Goal: Task Accomplishment & Management: Manage account settings

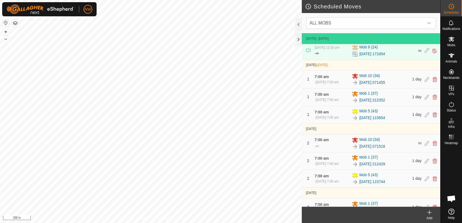
scroll to position [117, 0]
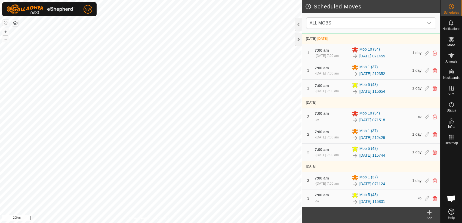
click at [430, 214] on icon at bounding box center [430, 213] width 0 height 4
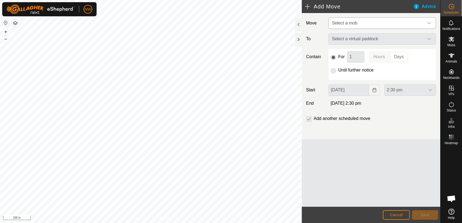
click at [429, 22] on icon "dropdown trigger" at bounding box center [429, 23] width 4 height 4
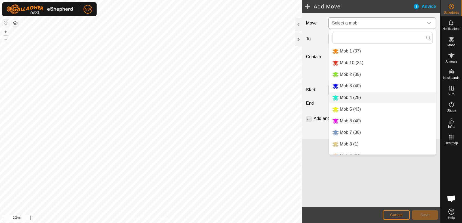
click at [348, 96] on li "Mob 4 (28)" at bounding box center [382, 97] width 107 height 11
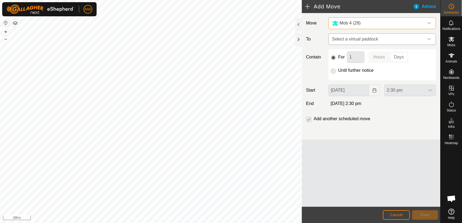
click at [430, 37] on icon "dropdown trigger" at bounding box center [429, 39] width 4 height 4
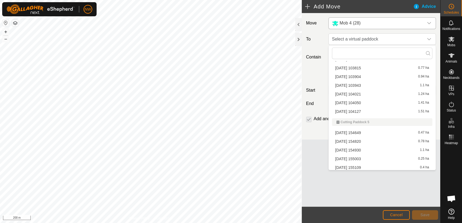
scroll to position [596, 0]
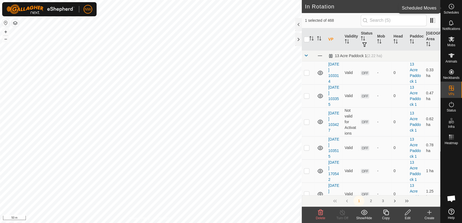
click at [451, 7] on icon at bounding box center [451, 6] width 7 height 7
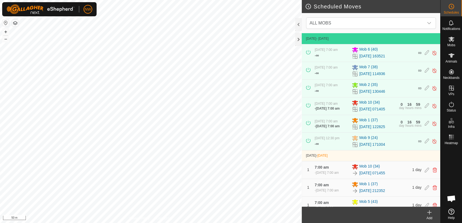
click at [430, 214] on icon at bounding box center [429, 212] width 7 height 7
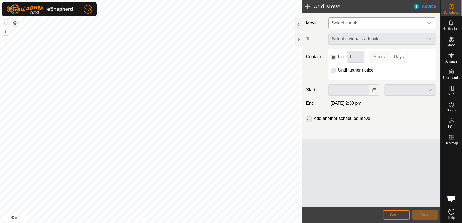
click at [428, 21] on icon "dropdown trigger" at bounding box center [429, 23] width 4 height 4
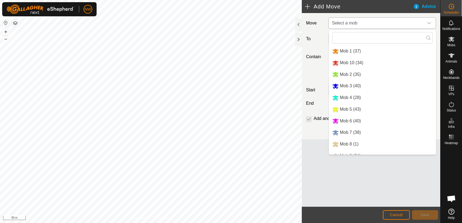
click at [348, 97] on li "Mob 4 (28)" at bounding box center [382, 97] width 107 height 11
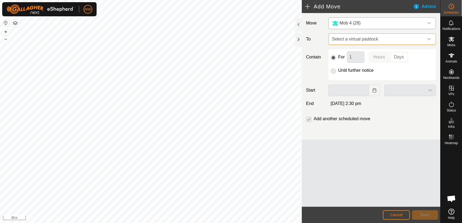
click at [403, 36] on span "Select a virtual paddock" at bounding box center [377, 39] width 94 height 11
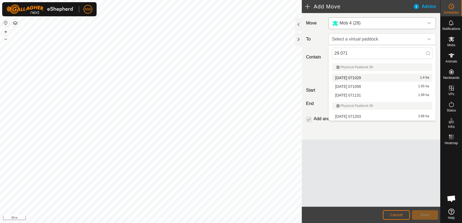
type input "29 071"
click at [354, 76] on li "2025-06-29 071029 1.4 ha" at bounding box center [382, 78] width 100 height 8
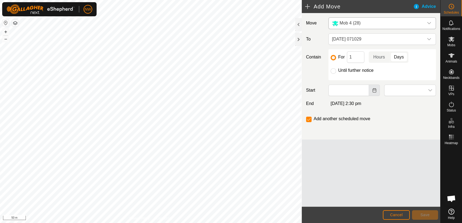
click at [375, 90] on icon "Choose Date" at bounding box center [374, 90] width 4 height 4
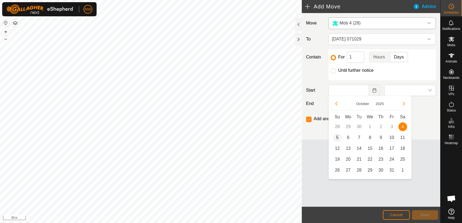
click at [338, 136] on span "5" at bounding box center [337, 137] width 9 height 9
type input "05 Oct, 2025"
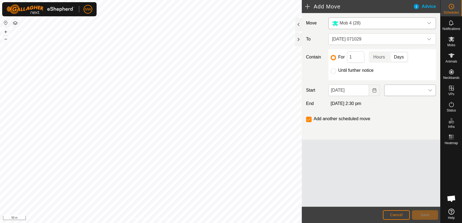
click at [430, 89] on icon "dropdown trigger" at bounding box center [430, 90] width 4 height 4
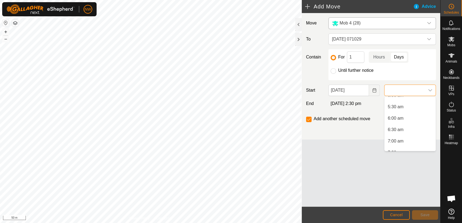
scroll to position [151, 0]
click at [397, 109] on li "7:00 am" at bounding box center [410, 111] width 51 height 11
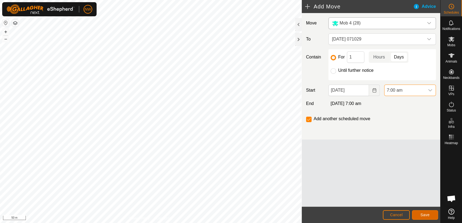
click at [421, 212] on button "Save" at bounding box center [425, 215] width 26 height 10
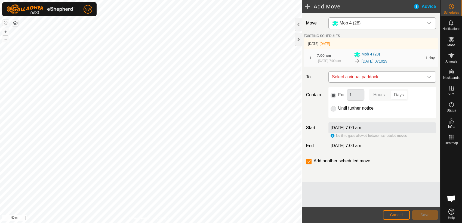
click at [428, 75] on icon "dropdown trigger" at bounding box center [429, 77] width 4 height 4
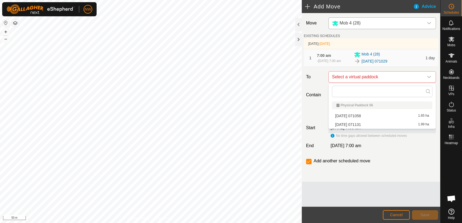
click at [356, 113] on li "2025-06-29 071058 1.65 ha" at bounding box center [382, 116] width 100 height 8
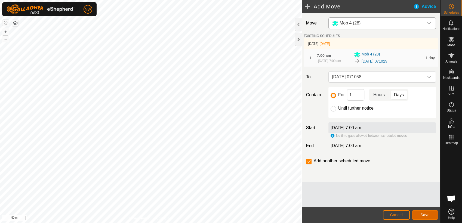
click at [422, 214] on span "Save" at bounding box center [425, 215] width 9 height 4
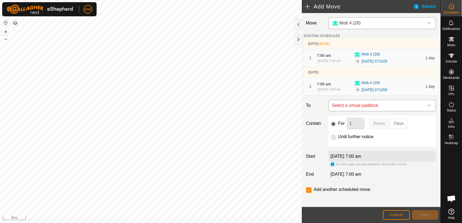
click at [427, 104] on icon "dropdown trigger" at bounding box center [429, 105] width 4 height 4
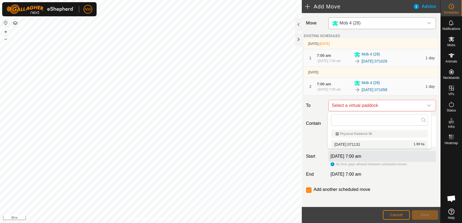
click at [363, 143] on li "2025-06-29 071131 1.99 ha" at bounding box center [379, 144] width 97 height 8
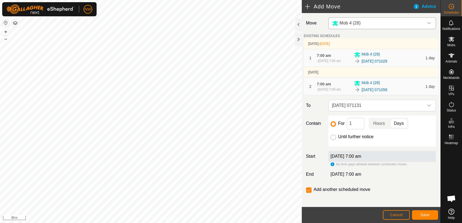
click at [334, 136] on input "Until further notice" at bounding box center [333, 137] width 5 height 5
radio input "true"
checkbox input "false"
click at [422, 215] on span "Save" at bounding box center [425, 215] width 9 height 4
